Goal: Book appointment/travel/reservation

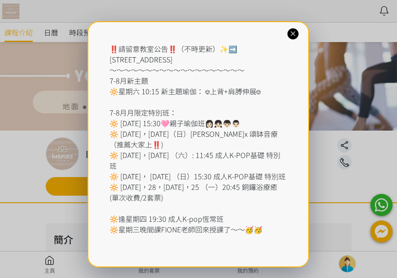
click at [296, 35] on icon at bounding box center [292, 34] width 8 height 8
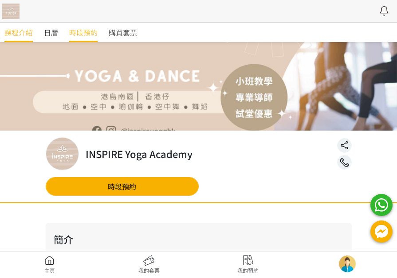
click at [88, 33] on span "時段預約" at bounding box center [83, 32] width 28 height 11
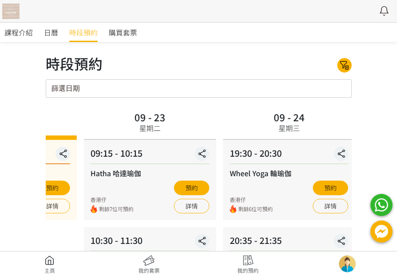
click at [146, 187] on div "09:15 - 10:15 Hatha 哈達瑜伽 香港仔 剩餘7位可預約 預約 詳情" at bounding box center [150, 180] width 132 height 80
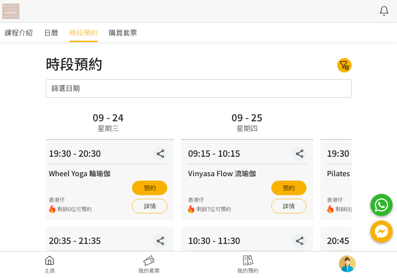
click at [188, 187] on div "香港仔 剩餘7位可預約 預約 詳情" at bounding box center [247, 197] width 119 height 33
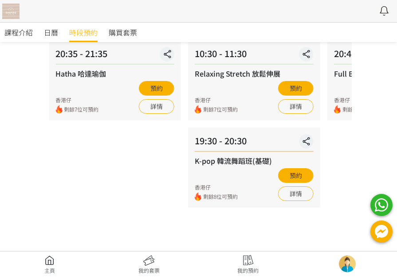
scroll to position [222, 0]
